Goal: Task Accomplishment & Management: Use online tool/utility

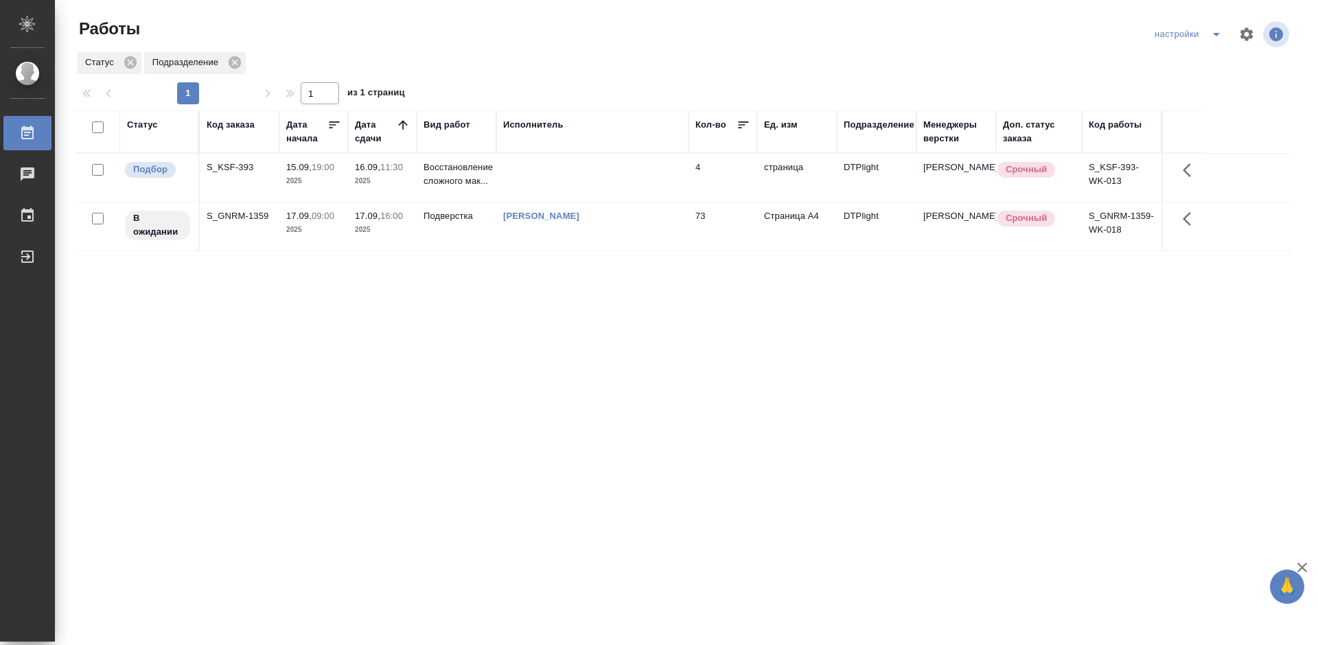
click at [242, 164] on div "S_KSF-393" at bounding box center [240, 168] width 66 height 14
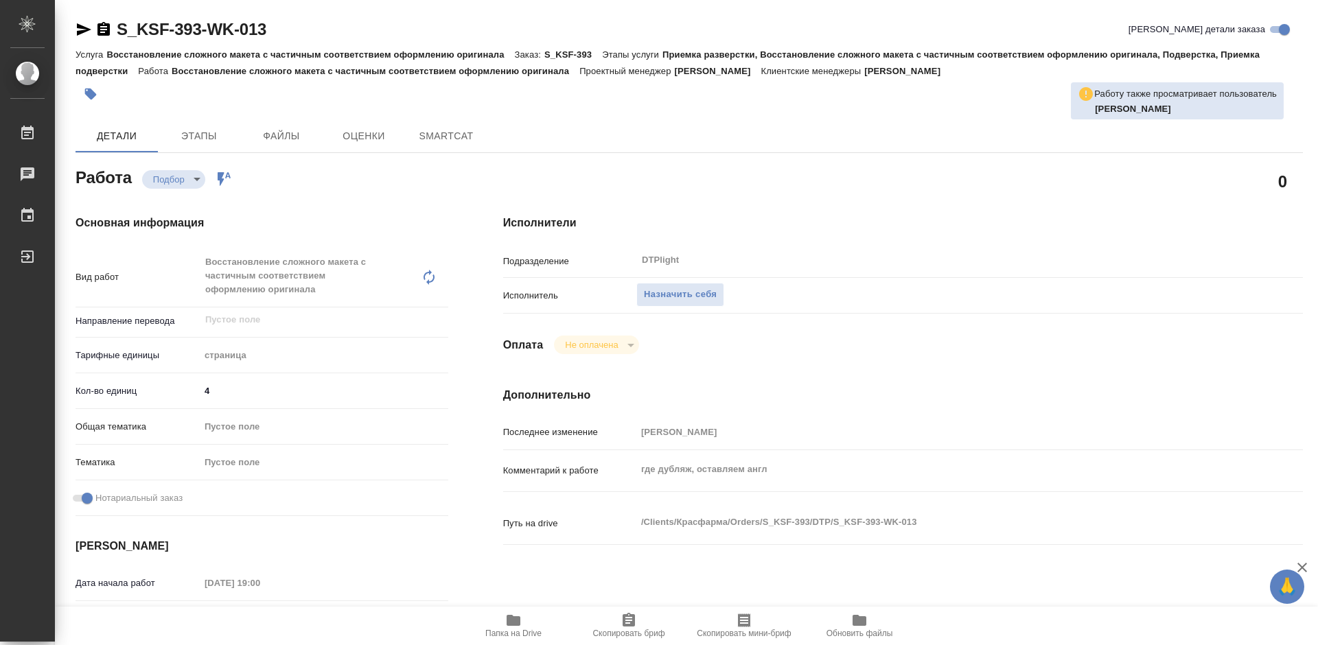
type textarea "x"
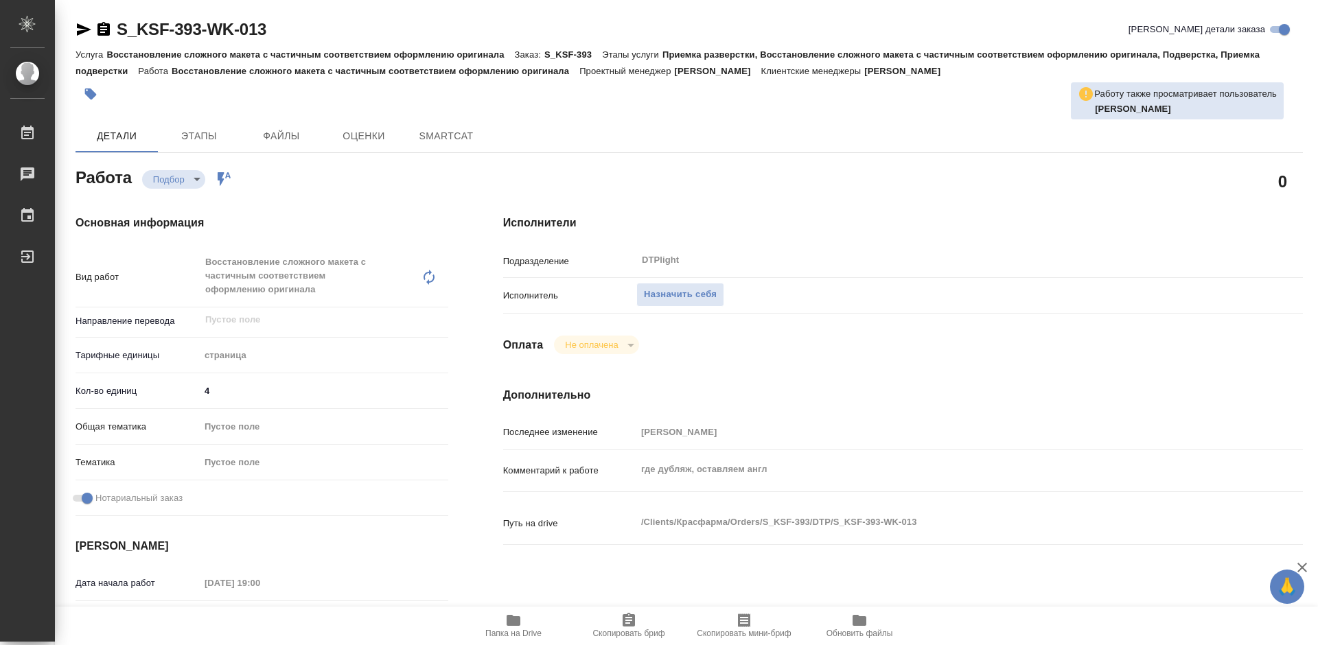
type textarea "x"
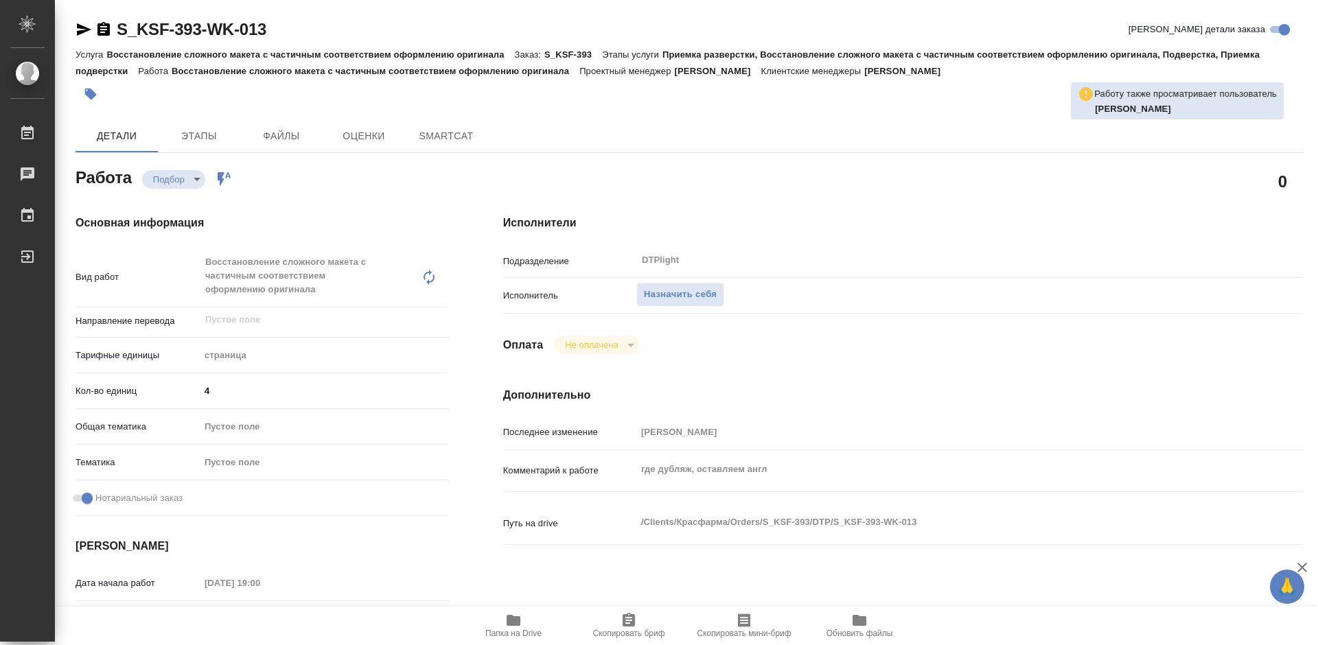
type textarea "x"
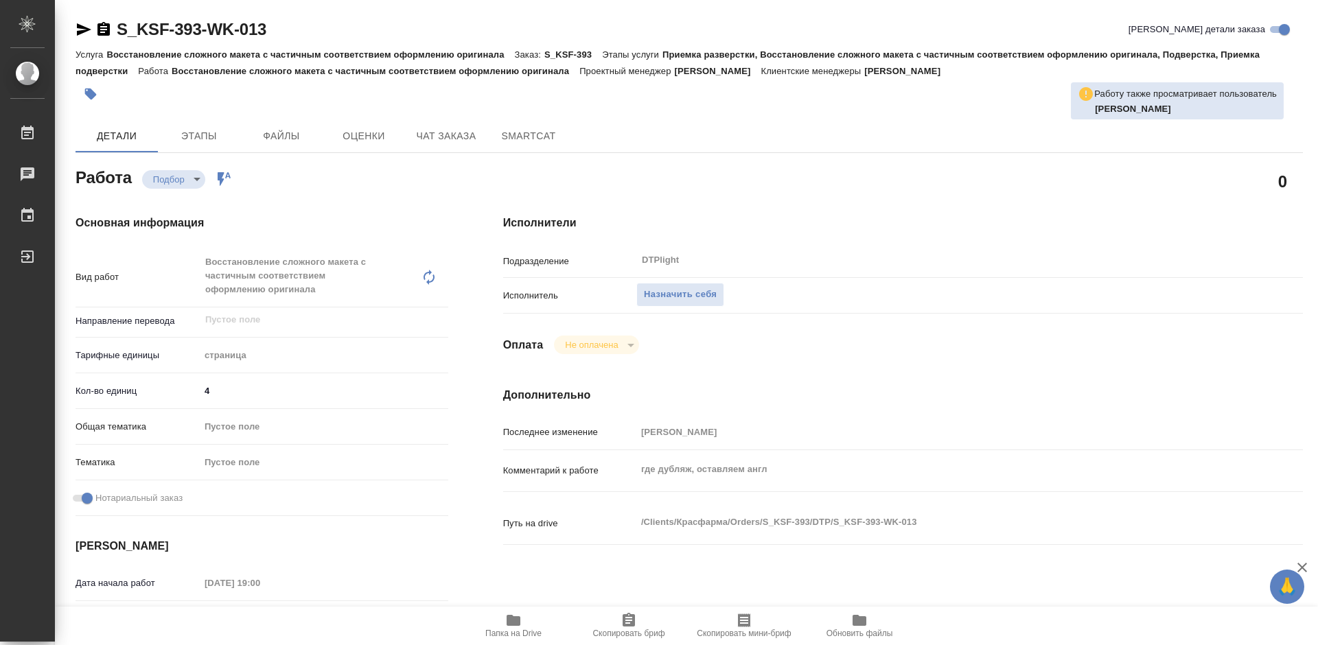
type textarea "x"
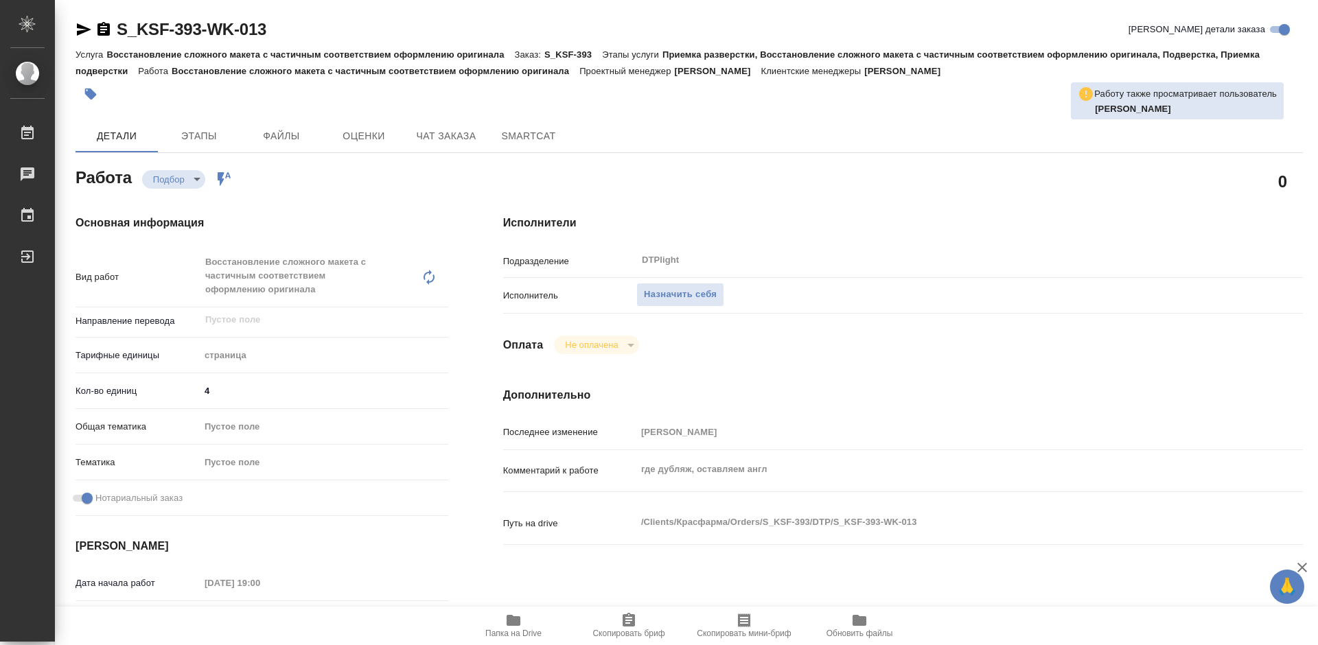
type textarea "x"
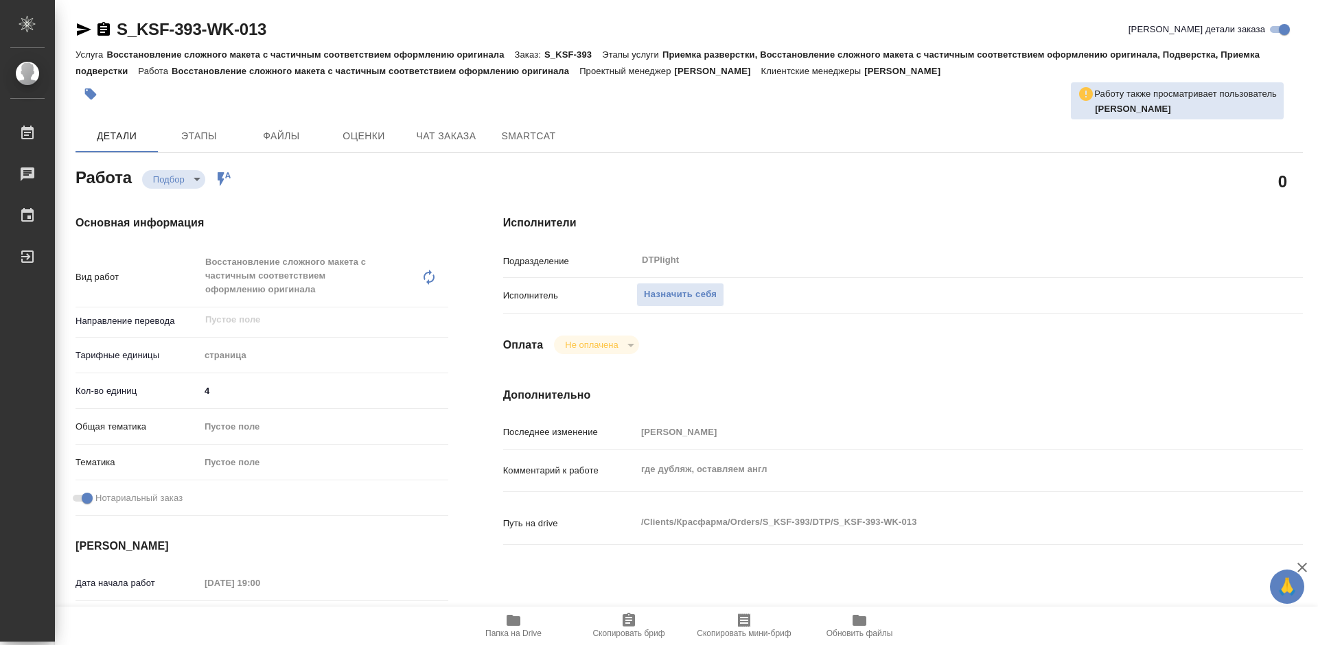
click at [516, 618] on icon "button" at bounding box center [513, 620] width 14 height 11
